Goal: Book appointment/travel/reservation

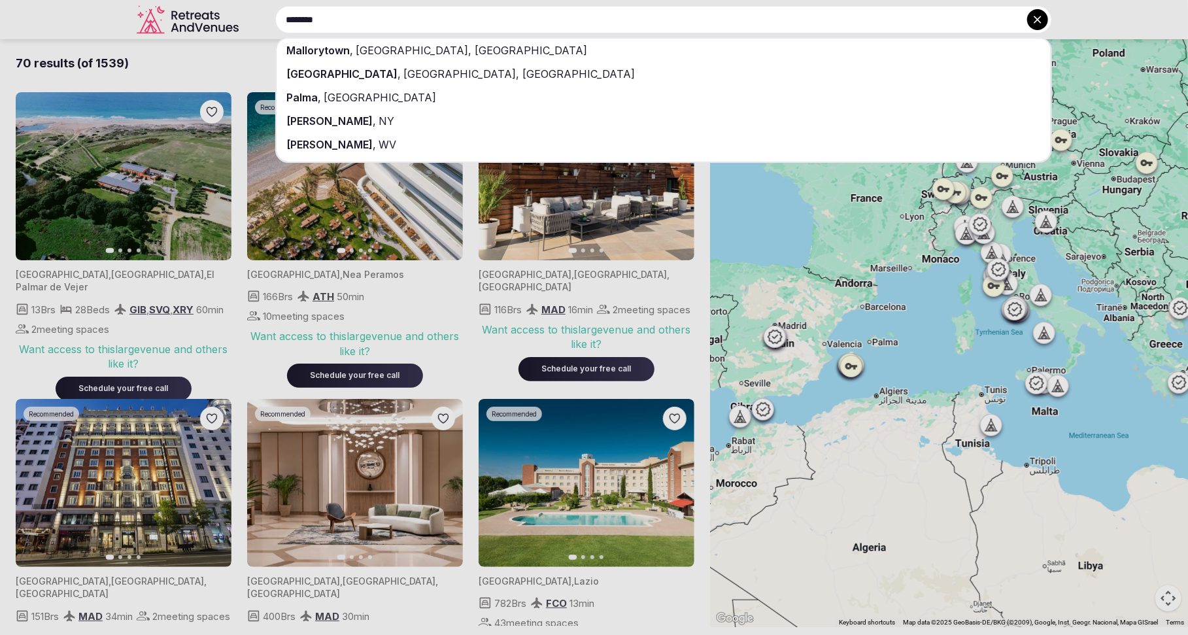
type input "********"
click at [329, 103] on span "[GEOGRAPHIC_DATA]" at bounding box center [379, 97] width 115 height 13
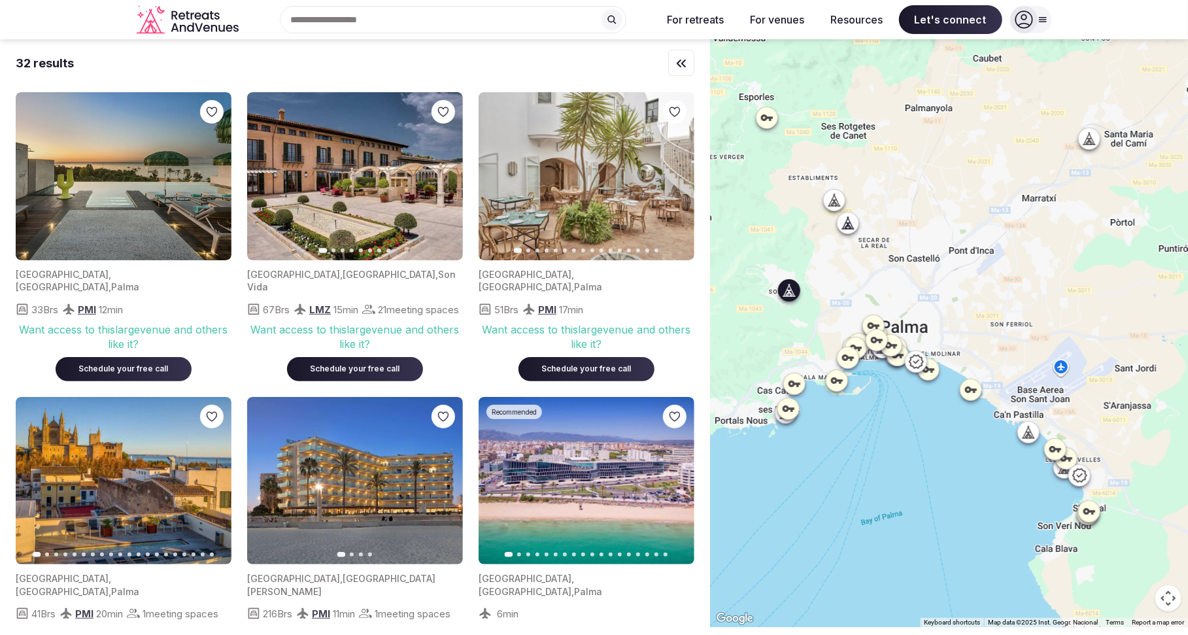
click at [444, 178] on icon "button" at bounding box center [445, 176] width 5 height 9
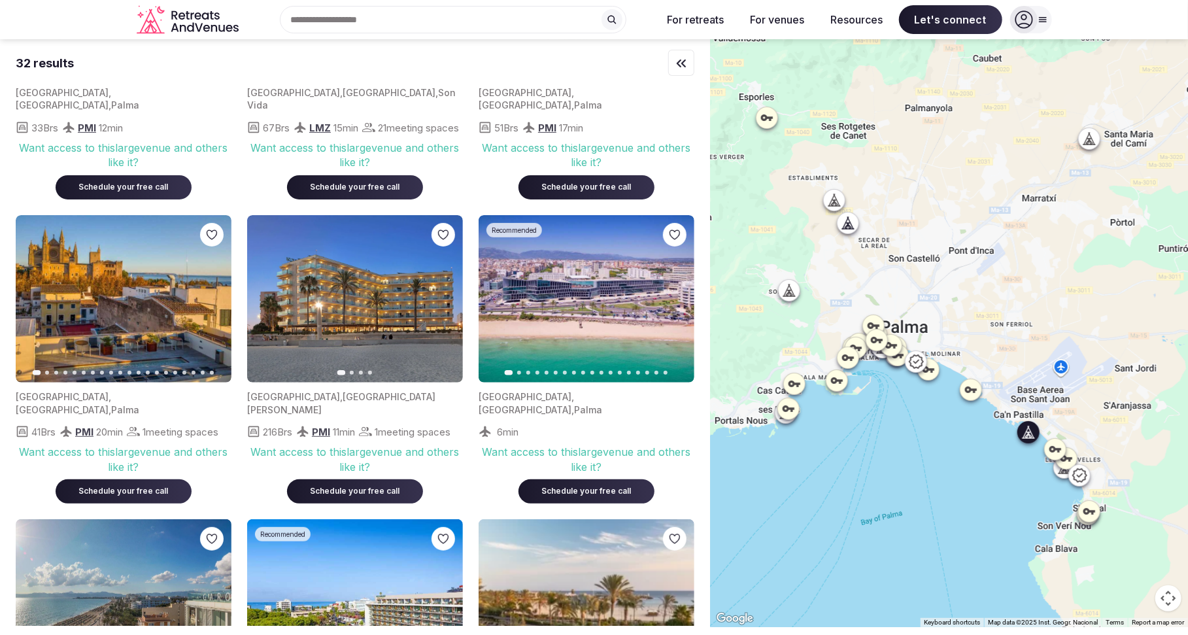
scroll to position [213, 0]
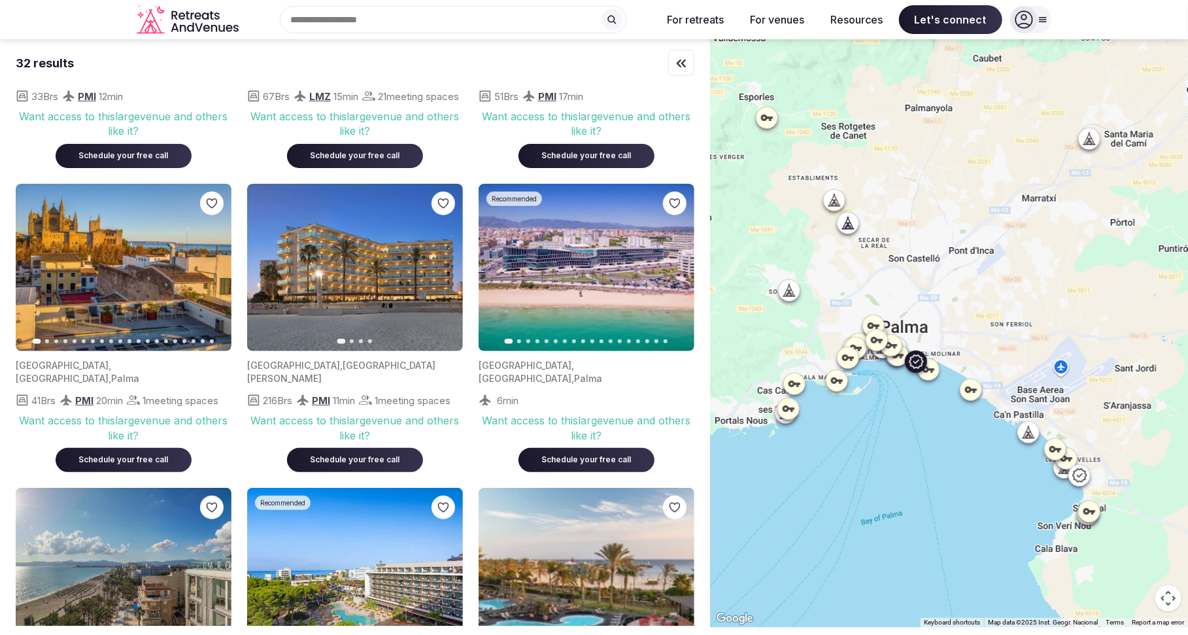
click at [679, 270] on icon "button" at bounding box center [676, 267] width 5 height 9
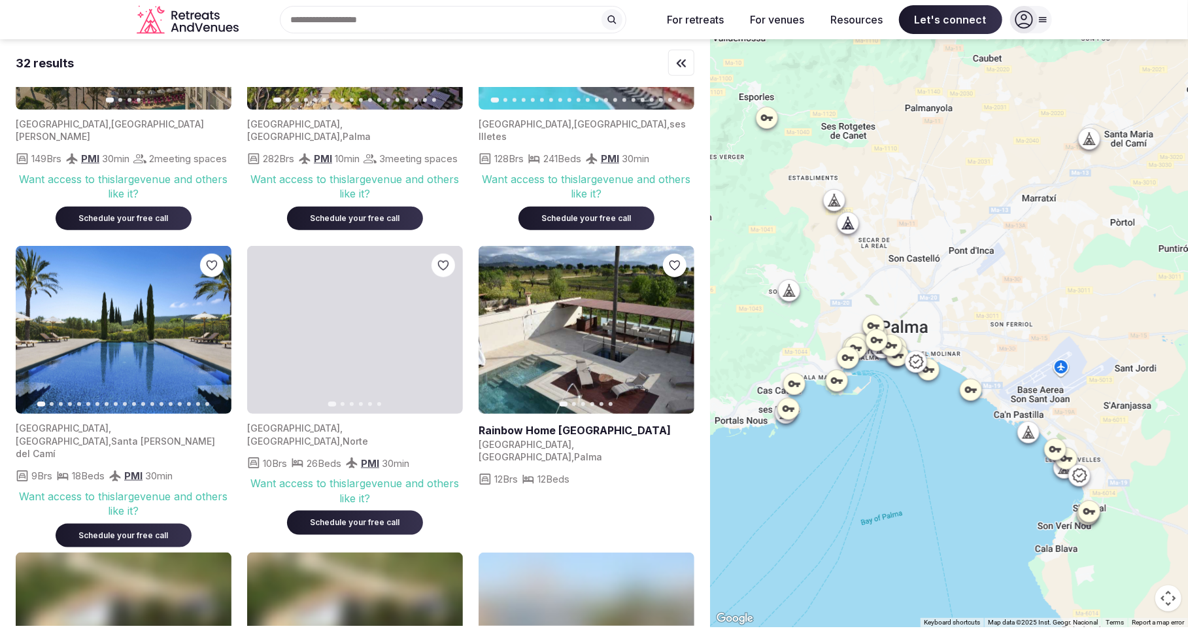
scroll to position [782, 0]
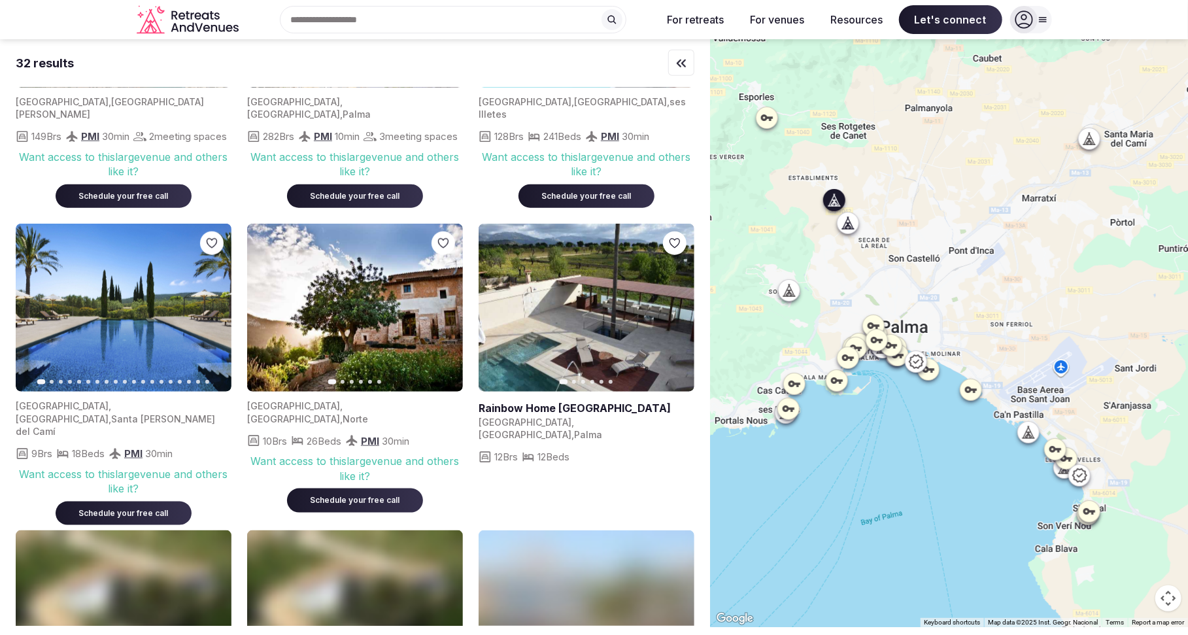
click at [440, 313] on icon "button" at bounding box center [445, 308] width 10 height 10
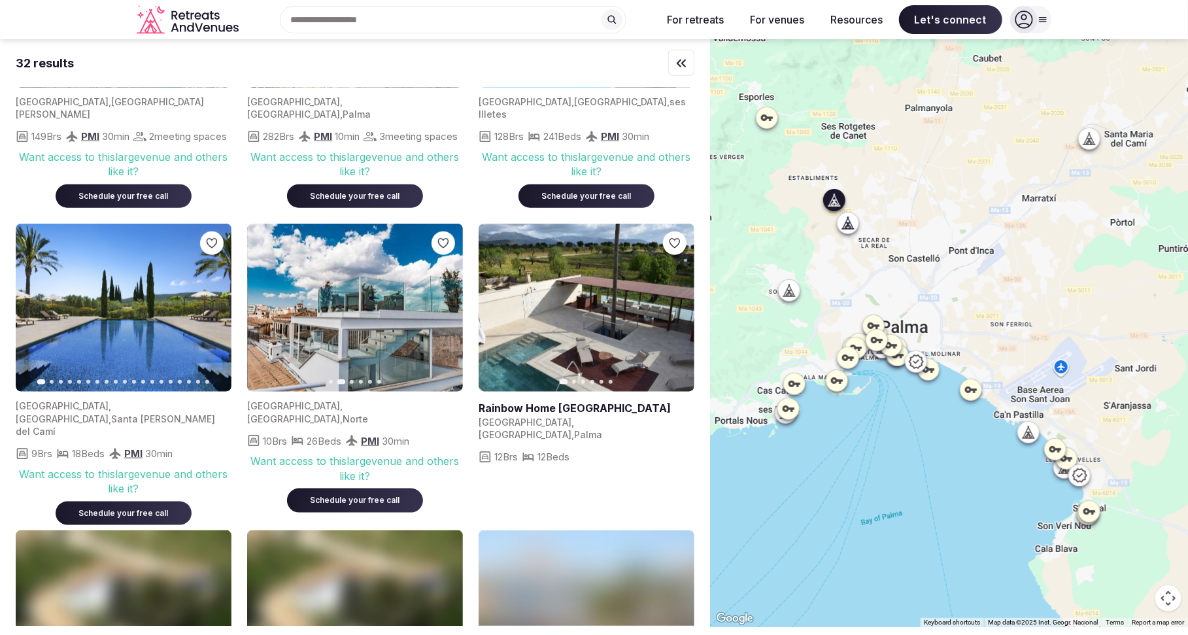
click at [440, 313] on icon "button" at bounding box center [445, 308] width 10 height 10
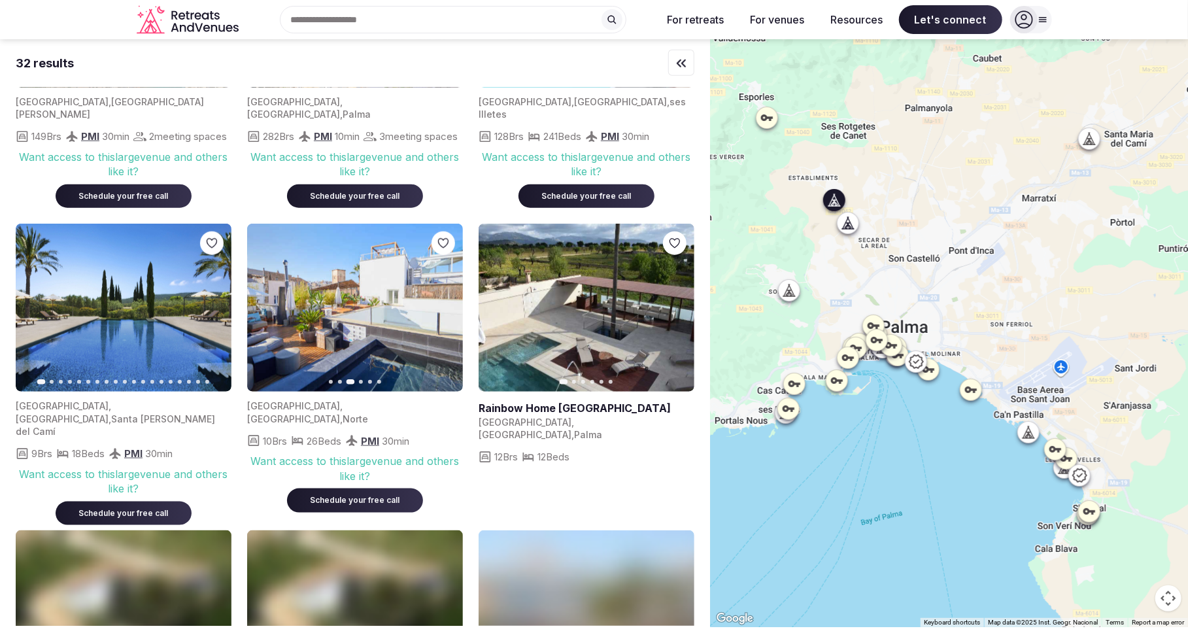
click at [440, 313] on icon "button" at bounding box center [445, 308] width 10 height 10
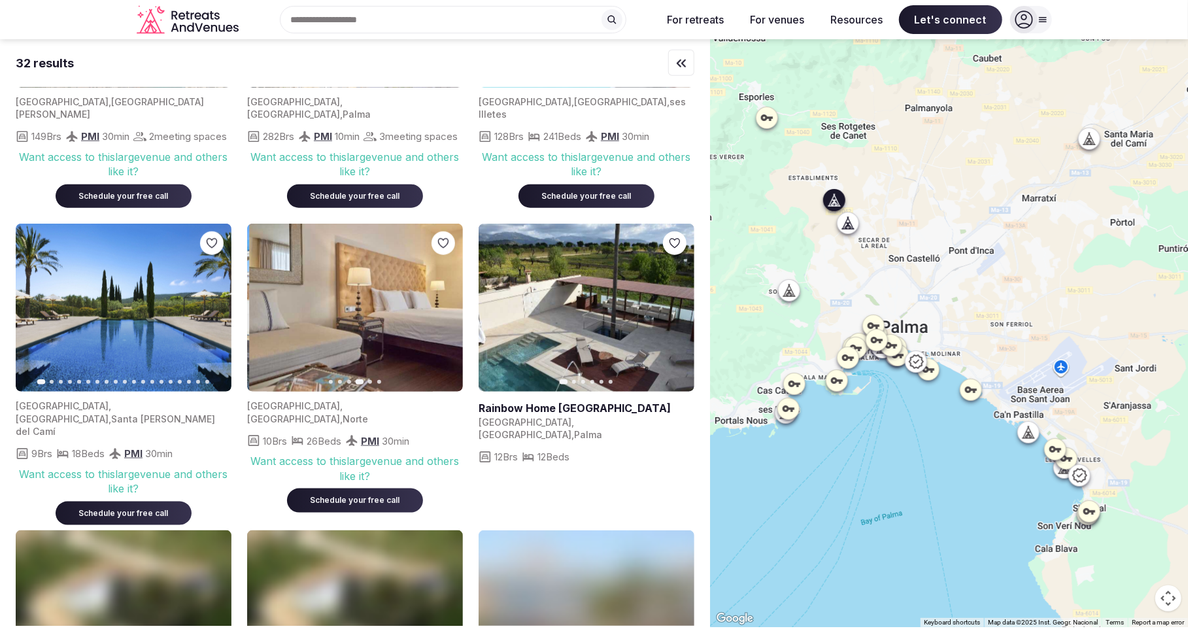
click at [440, 313] on icon "button" at bounding box center [445, 308] width 10 height 10
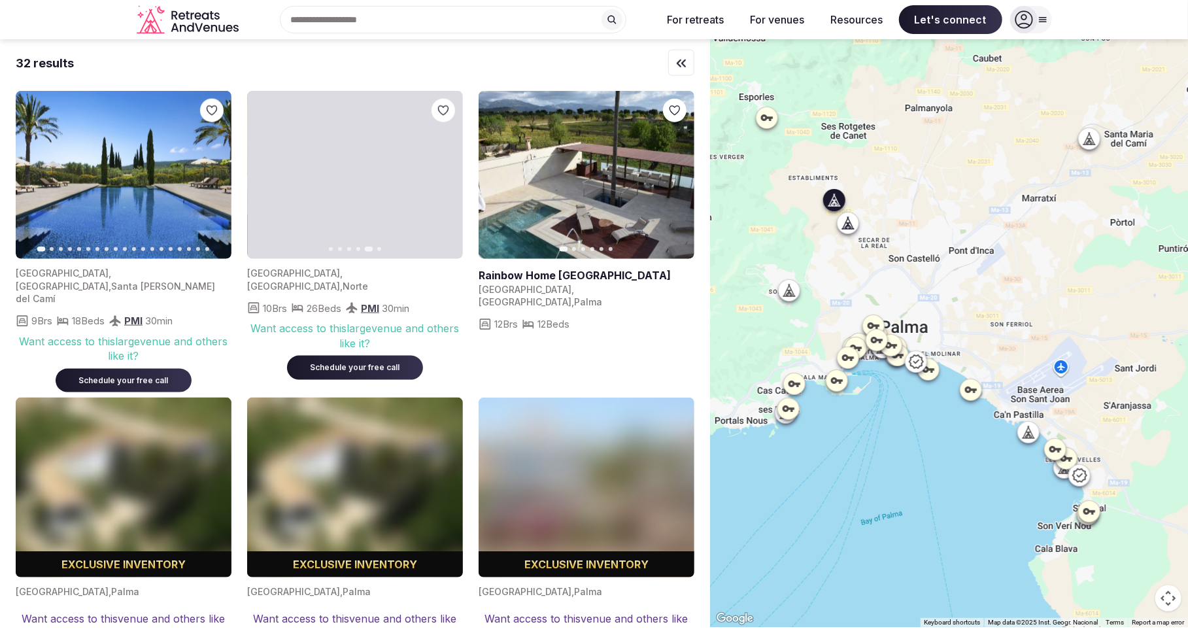
scroll to position [924, 0]
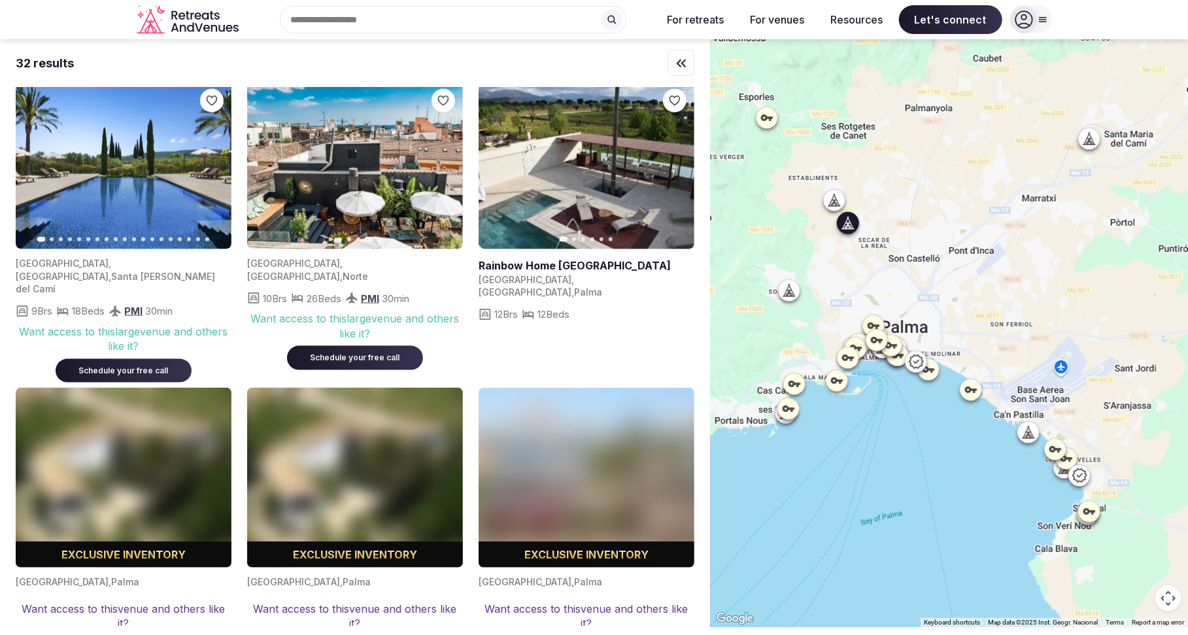
click at [674, 169] on icon "button" at bounding box center [676, 165] width 10 height 10
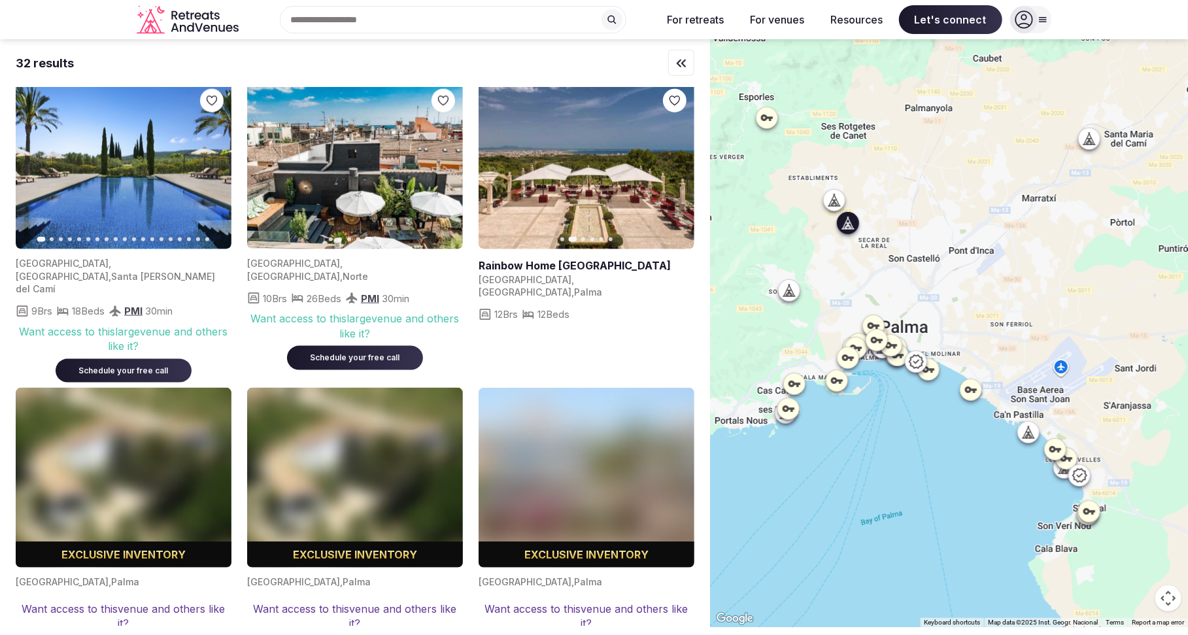
click at [674, 169] on icon "button" at bounding box center [676, 165] width 10 height 10
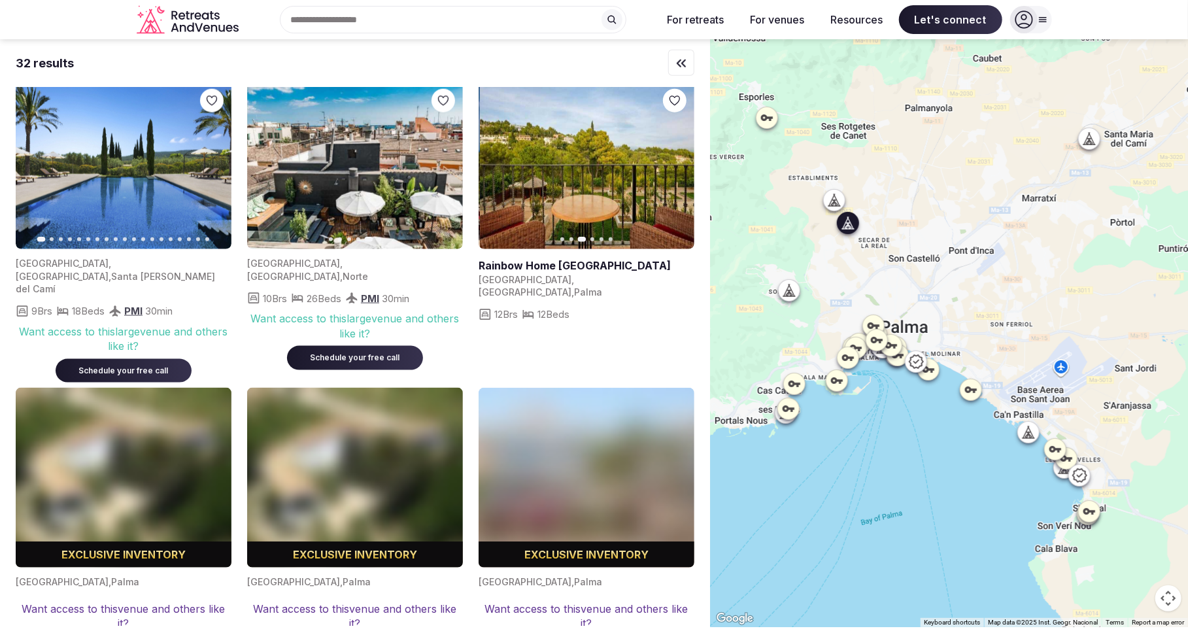
click at [674, 169] on icon "button" at bounding box center [676, 165] width 10 height 10
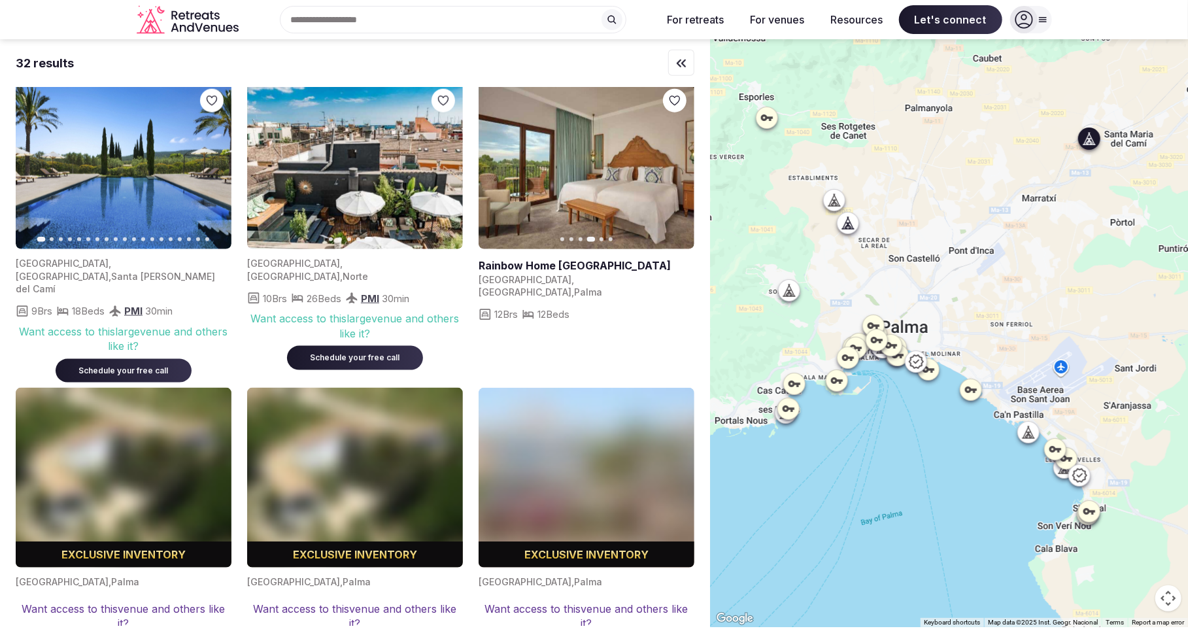
click at [214, 170] on icon "button" at bounding box center [213, 165] width 5 height 9
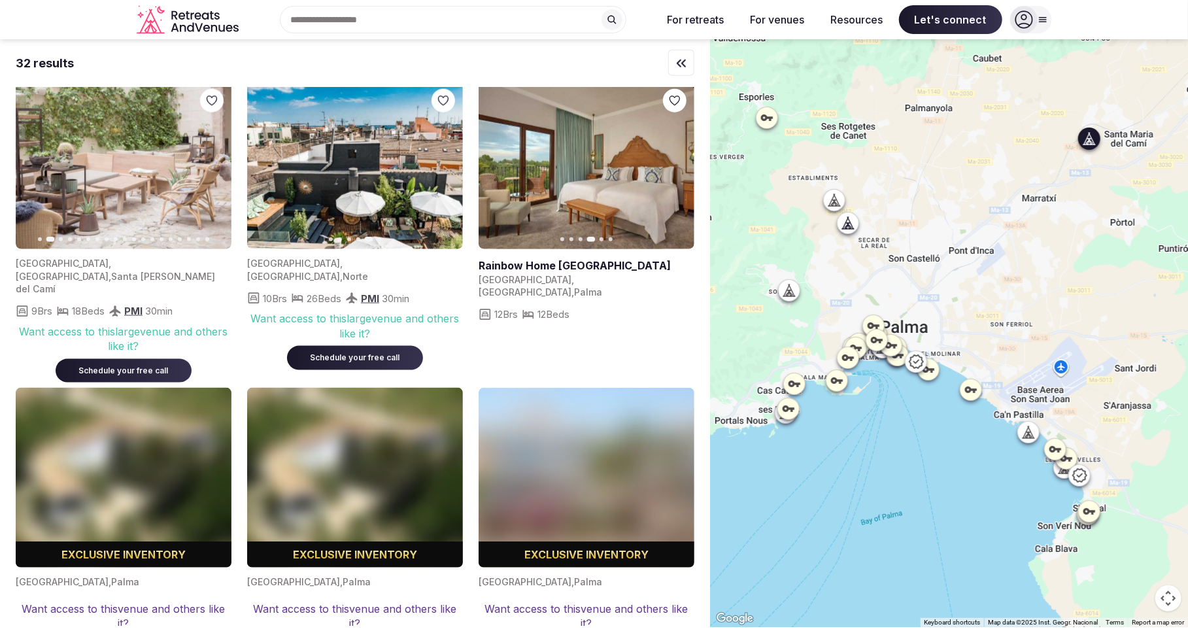
click at [211, 171] on icon "button" at bounding box center [213, 165] width 10 height 10
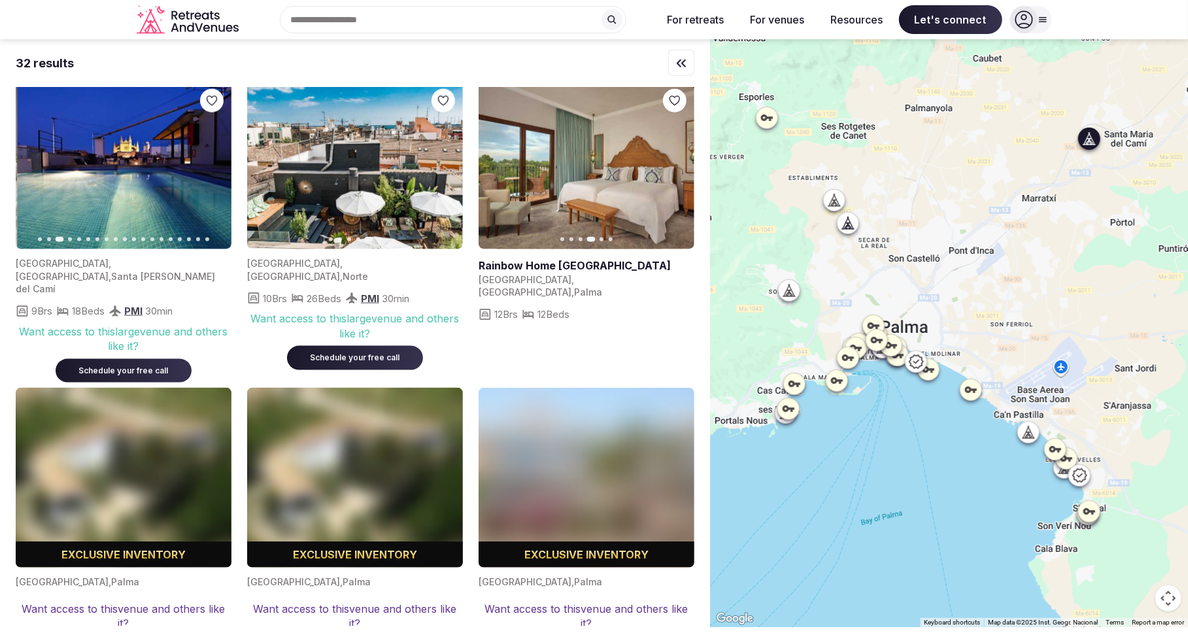
click at [211, 171] on icon "button" at bounding box center [213, 165] width 10 height 10
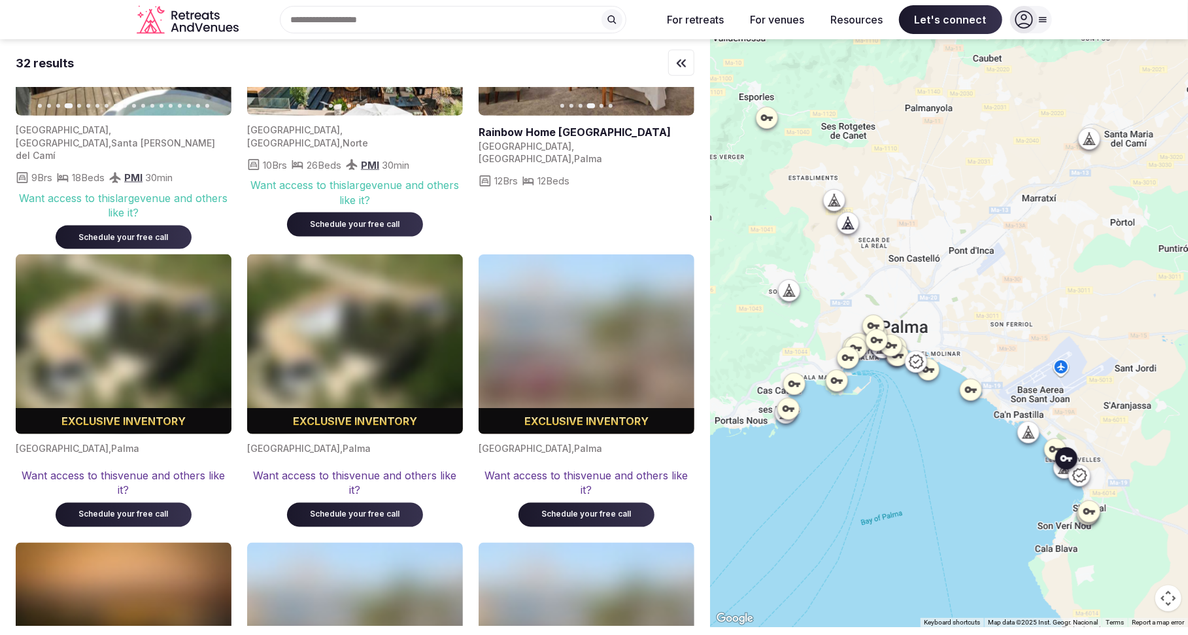
scroll to position [876, 0]
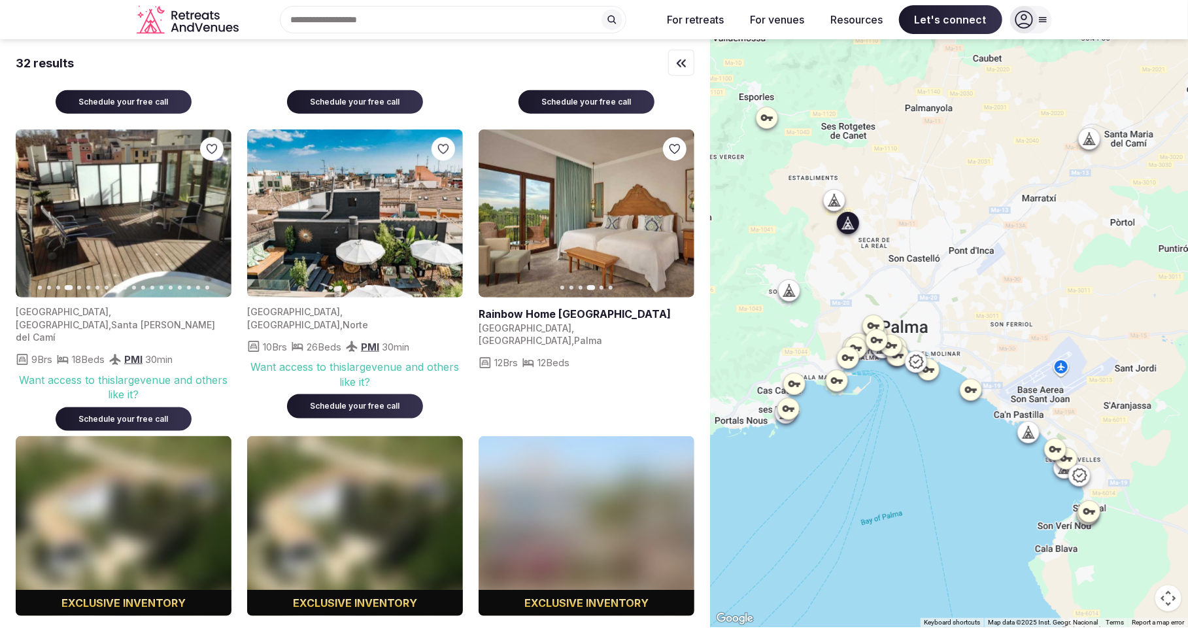
click at [557, 238] on link at bounding box center [587, 214] width 216 height 168
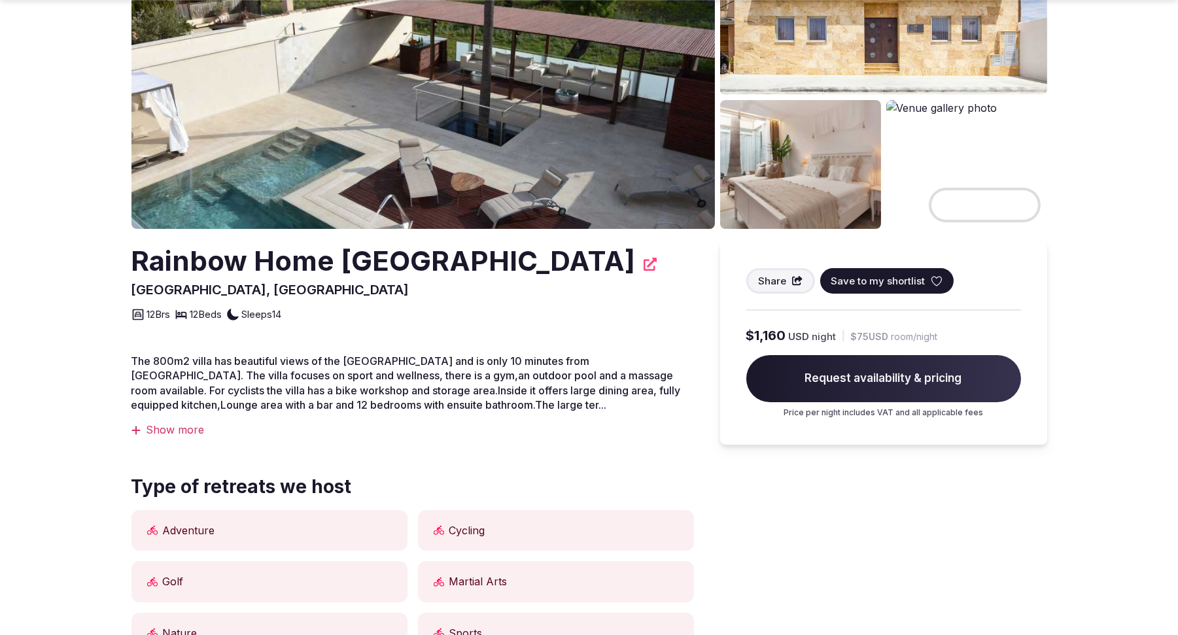
scroll to position [284, 0]
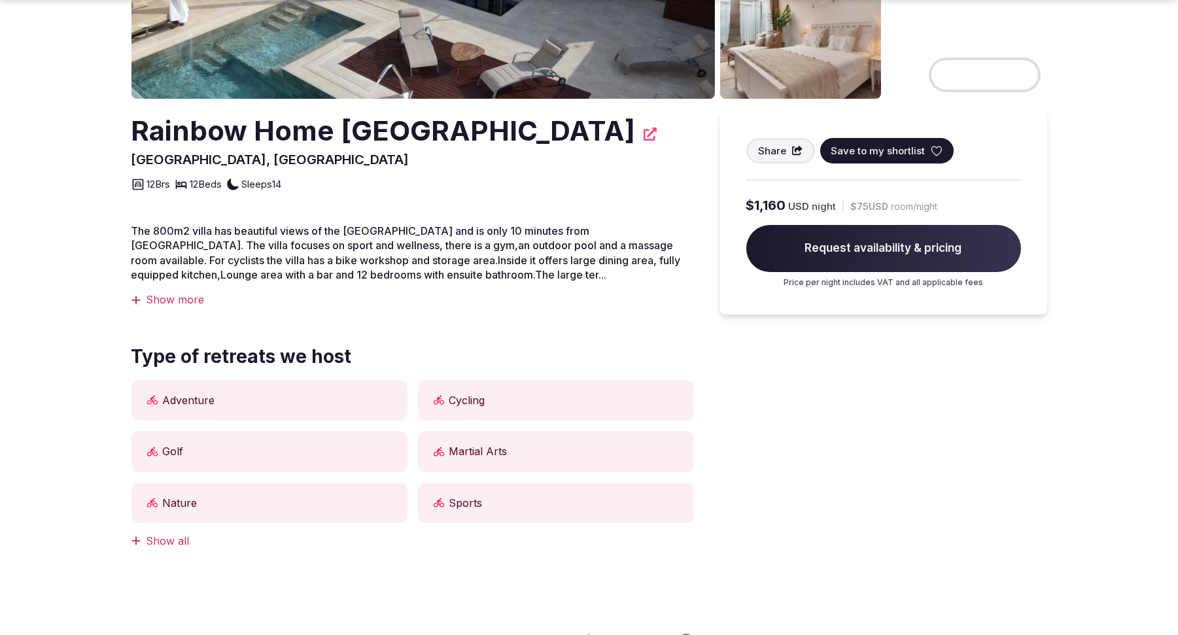
click at [884, 203] on span "$75 USD" at bounding box center [870, 206] width 38 height 13
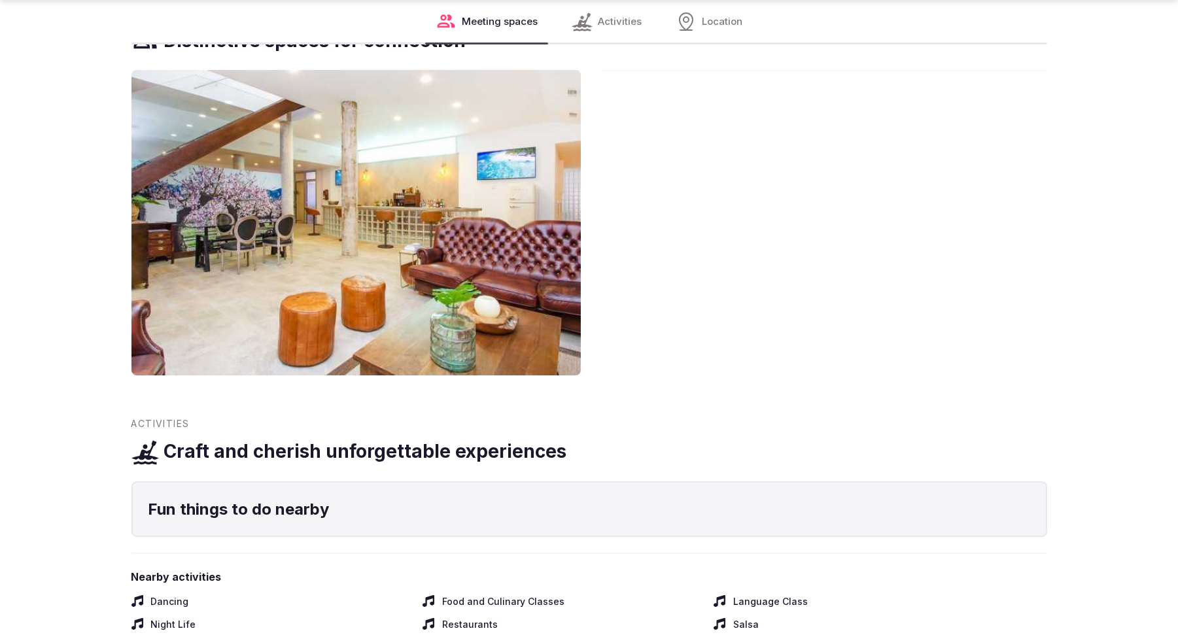
scroll to position [995, 0]
